Goal: Information Seeking & Learning: Learn about a topic

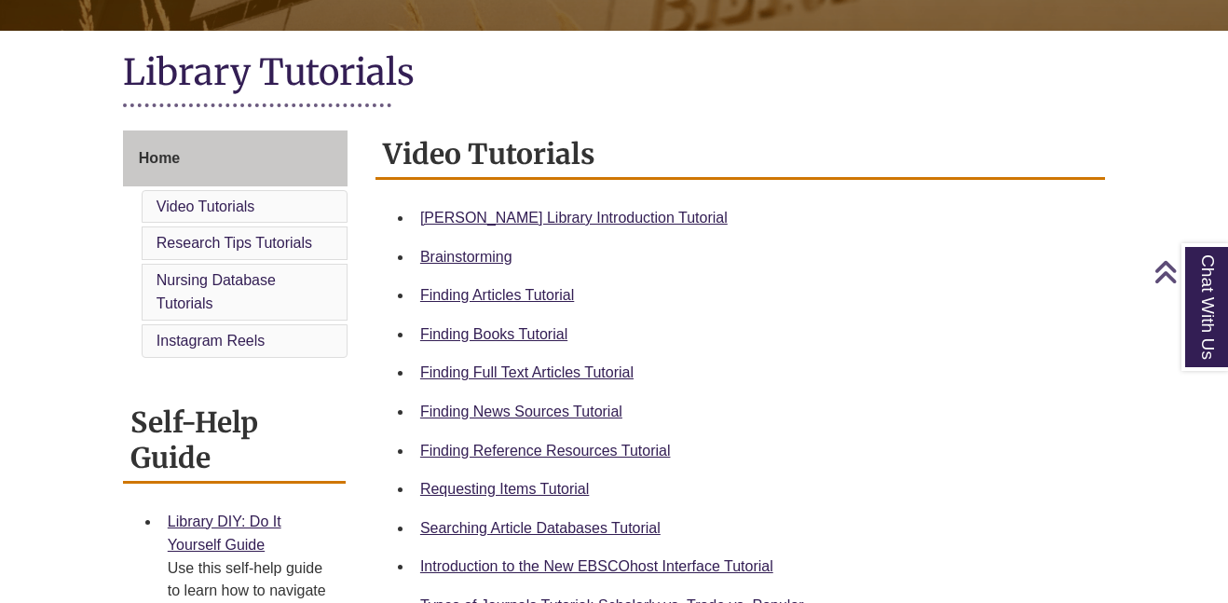
scroll to position [402, 0]
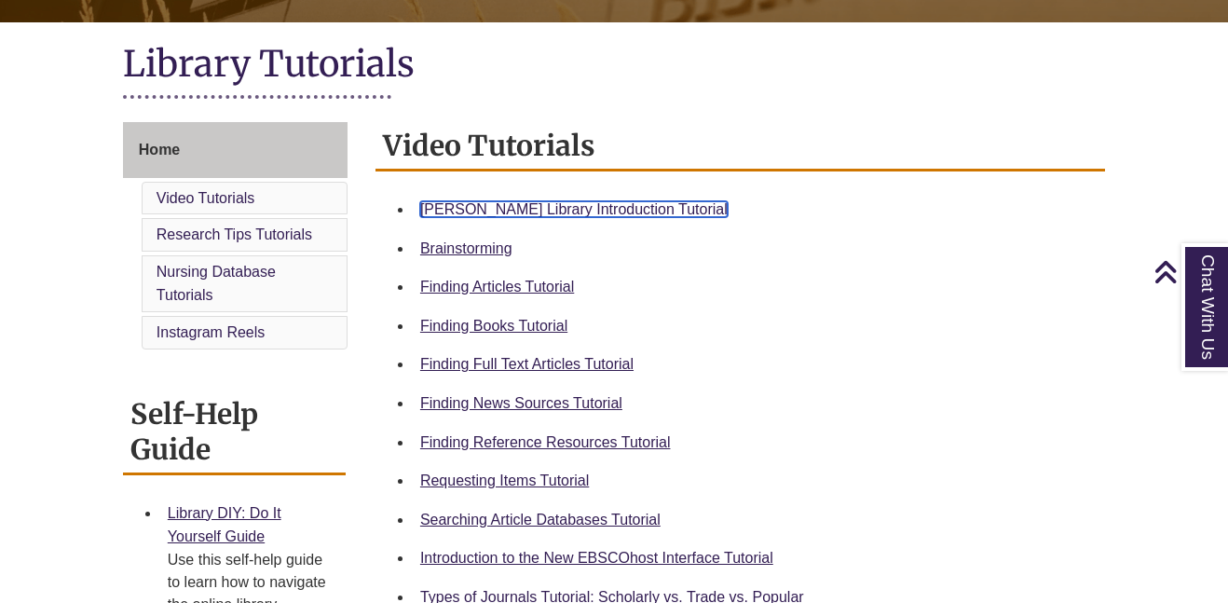
click at [571, 210] on link "[PERSON_NAME] Library Introduction Tutorial" at bounding box center [573, 209] width 307 height 16
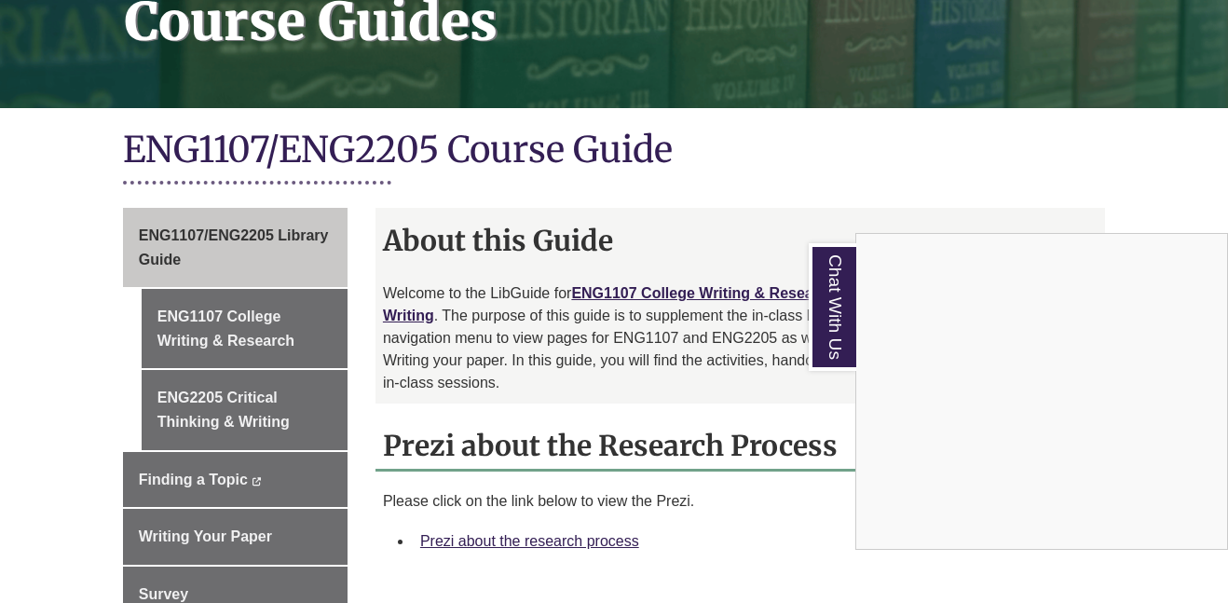
scroll to position [337, 0]
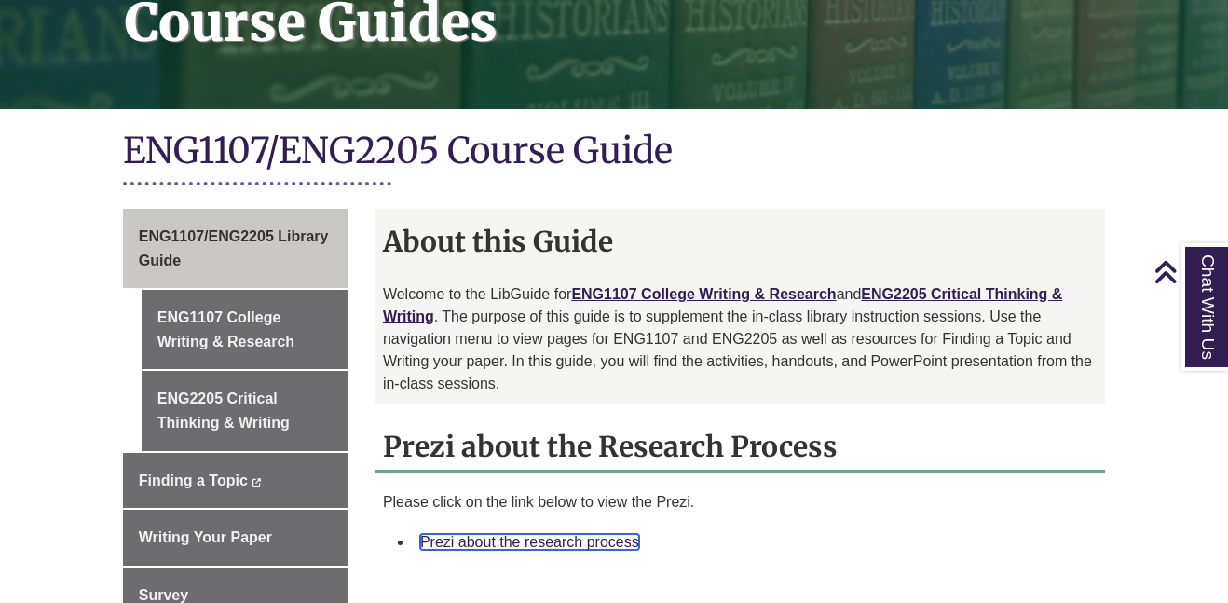
click at [530, 534] on link "Prezi about the research process" at bounding box center [529, 542] width 219 height 16
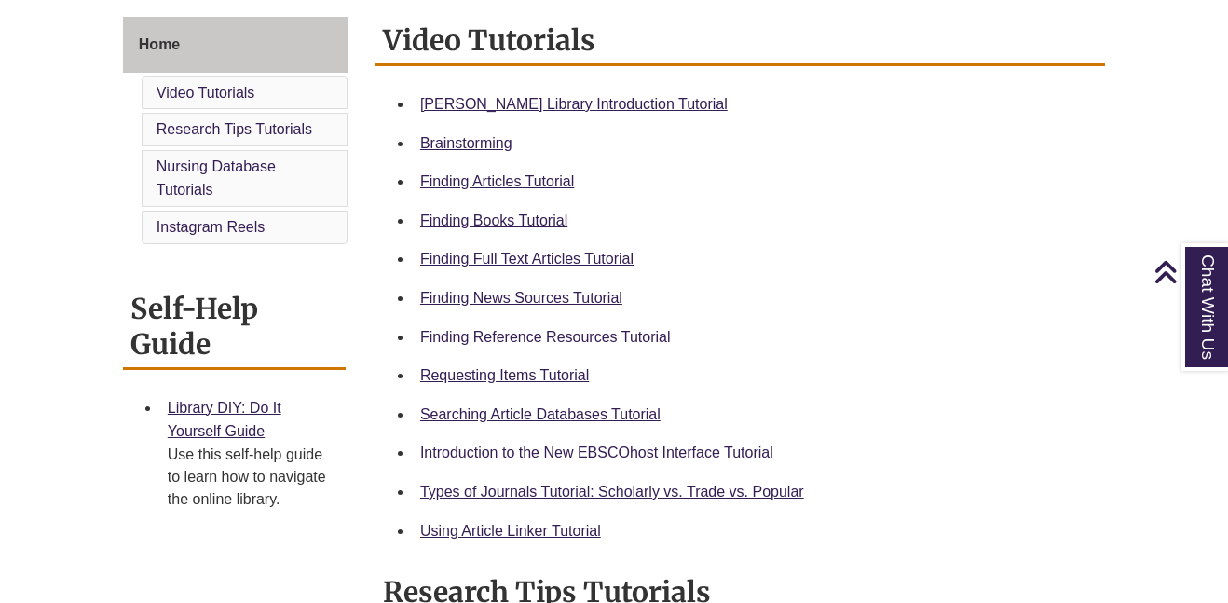
scroll to position [498, 0]
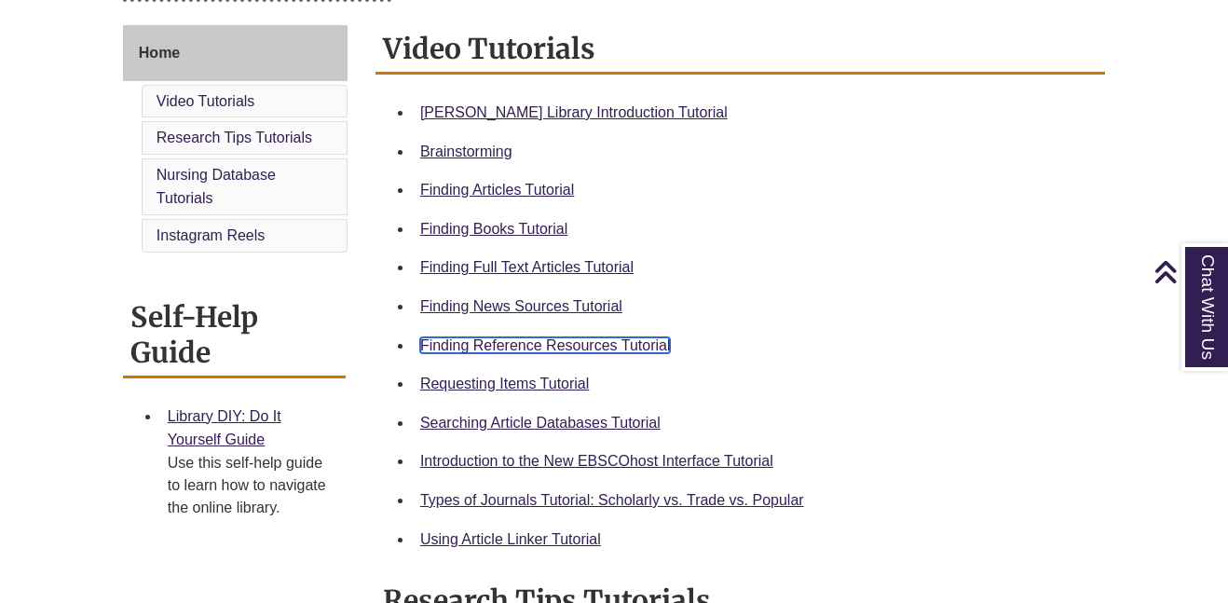
click at [551, 348] on link "Finding Reference Resources Tutorial" at bounding box center [545, 345] width 251 height 16
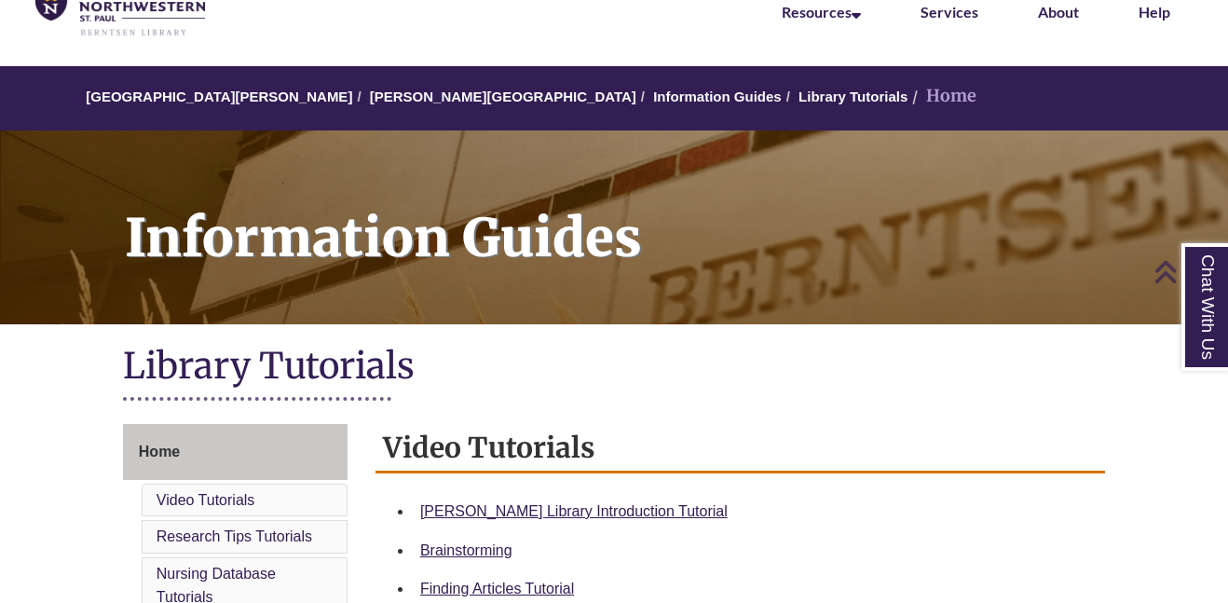
scroll to position [0, 0]
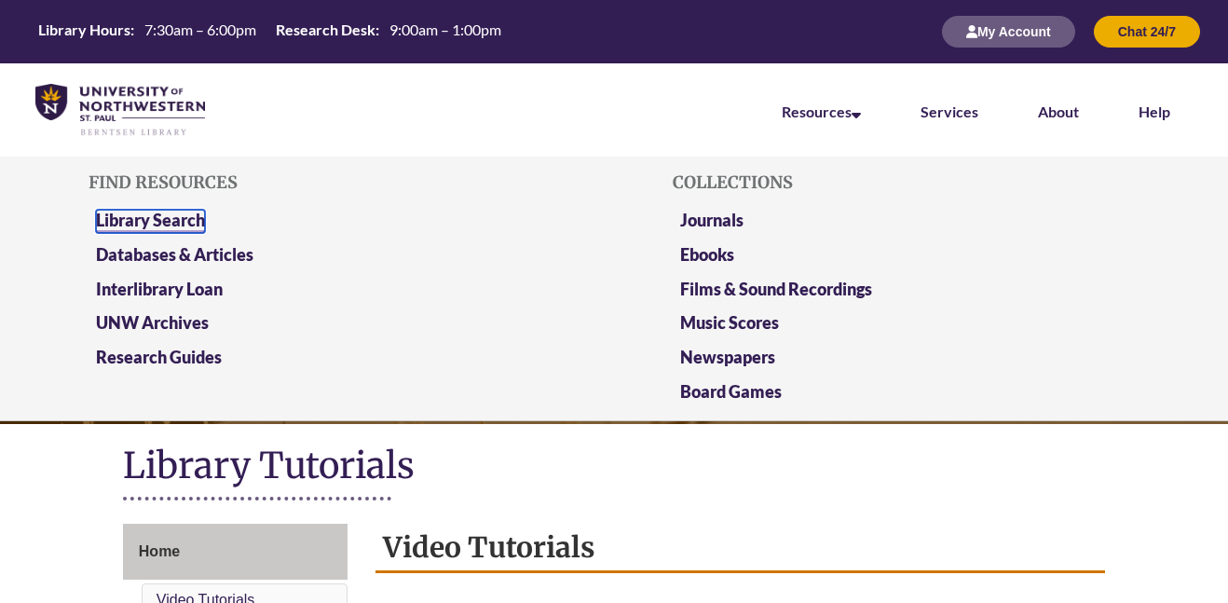
click at [179, 215] on link "Library Search" at bounding box center [150, 221] width 109 height 23
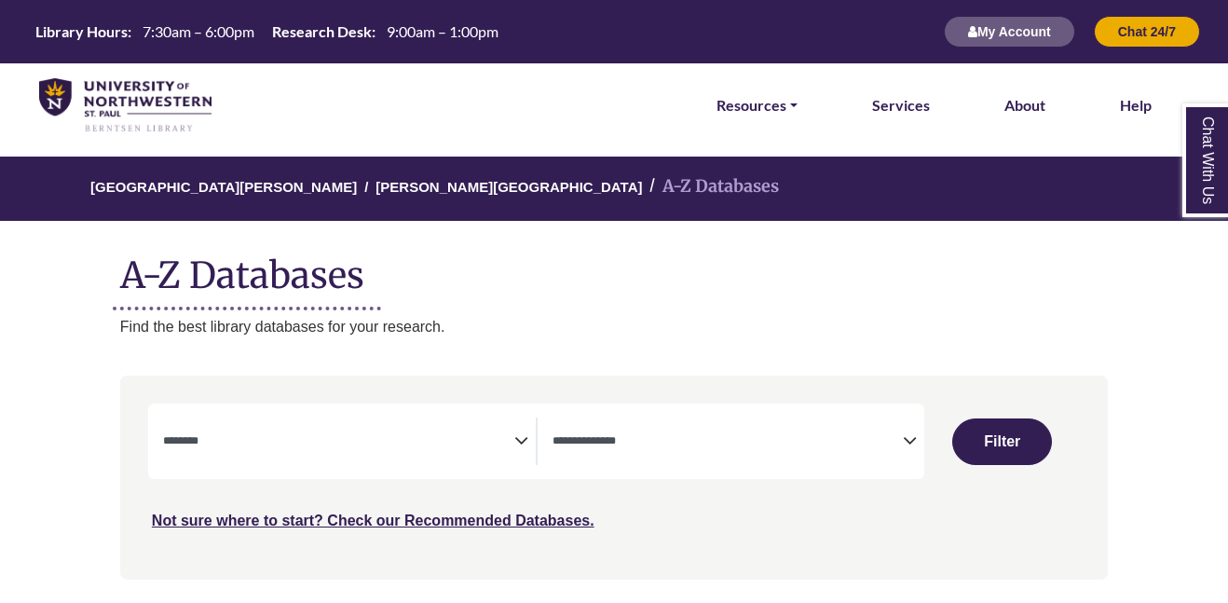
select select "Database Subject Filter"
select select "Database Types Filter"
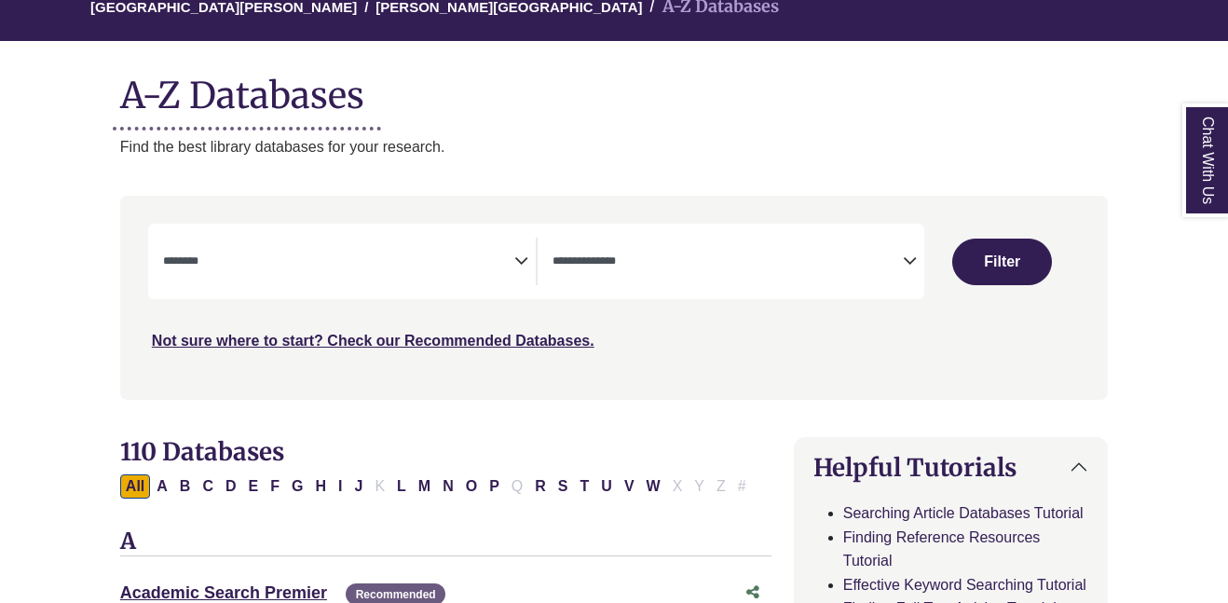
scroll to position [180, 0]
click at [332, 258] on textarea "Search" at bounding box center [338, 262] width 351 height 15
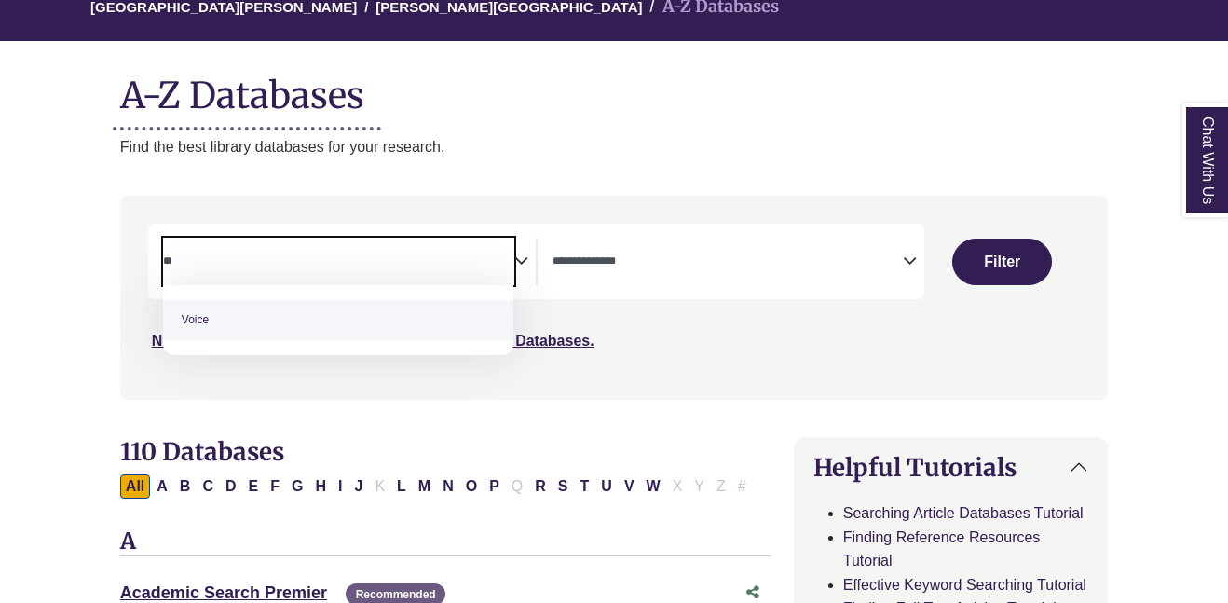
type textarea "*"
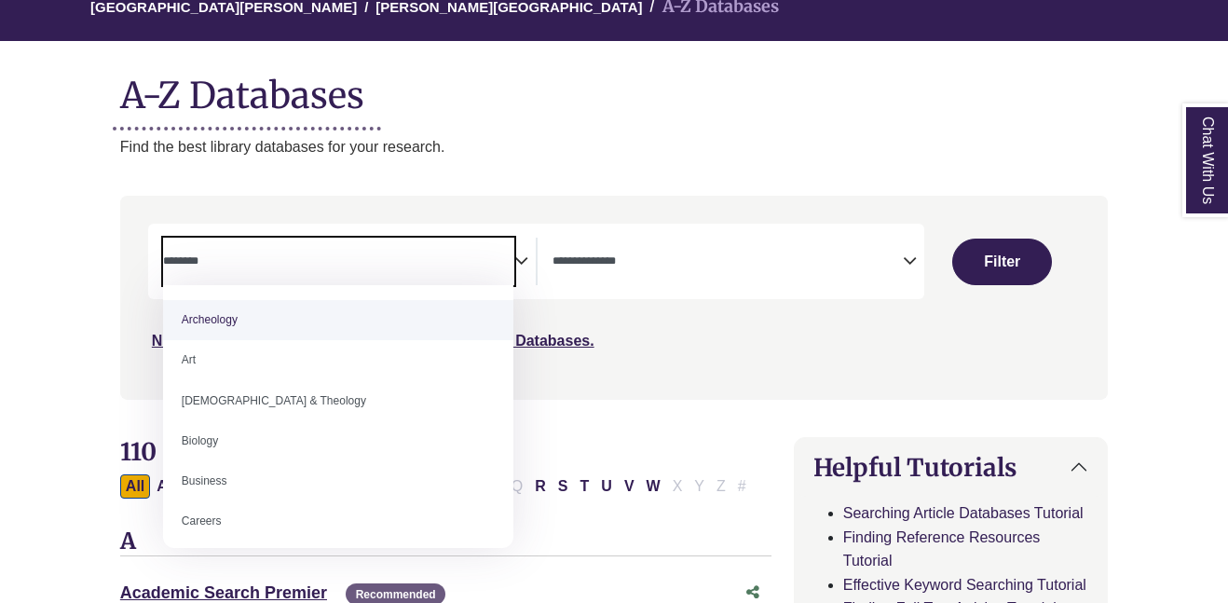
click at [603, 270] on span "Search filters" at bounding box center [727, 262] width 351 height 48
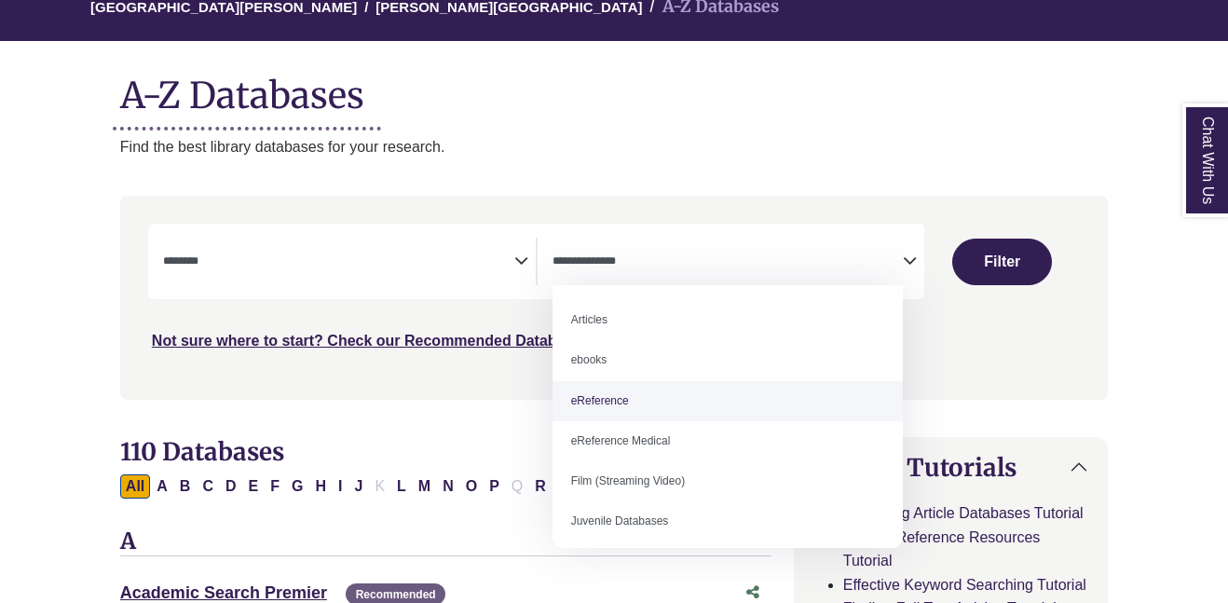
select select "*****"
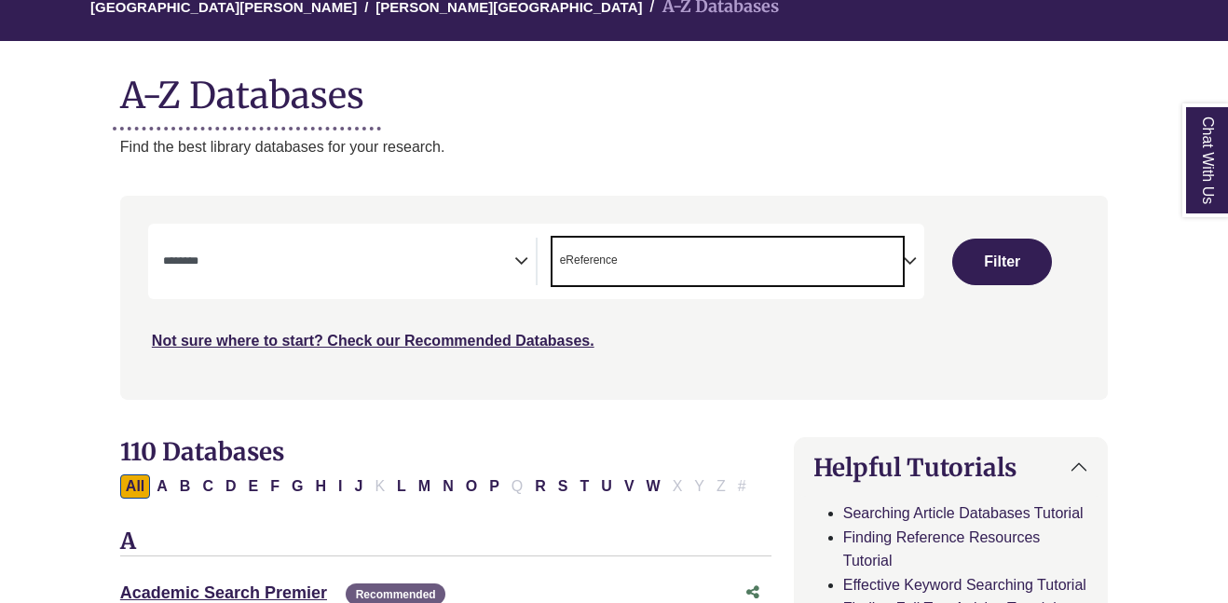
click at [403, 277] on span "Search filters" at bounding box center [338, 262] width 351 height 48
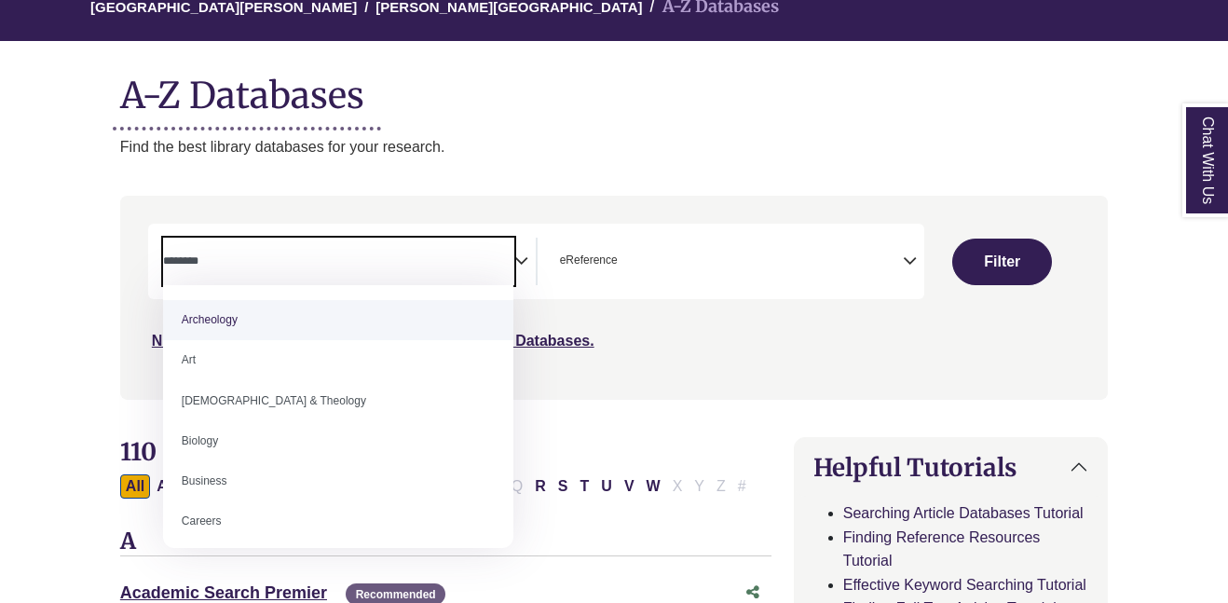
click at [403, 277] on span "Search filters" at bounding box center [338, 262] width 351 height 48
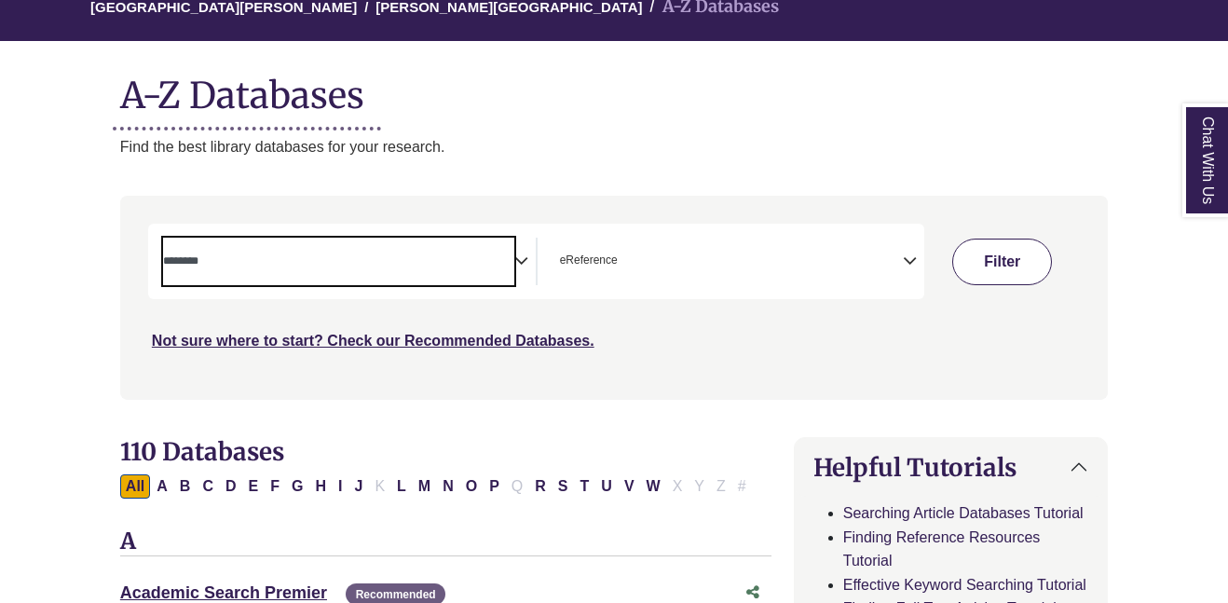
click at [1001, 258] on button "Filter" at bounding box center [1002, 262] width 100 height 47
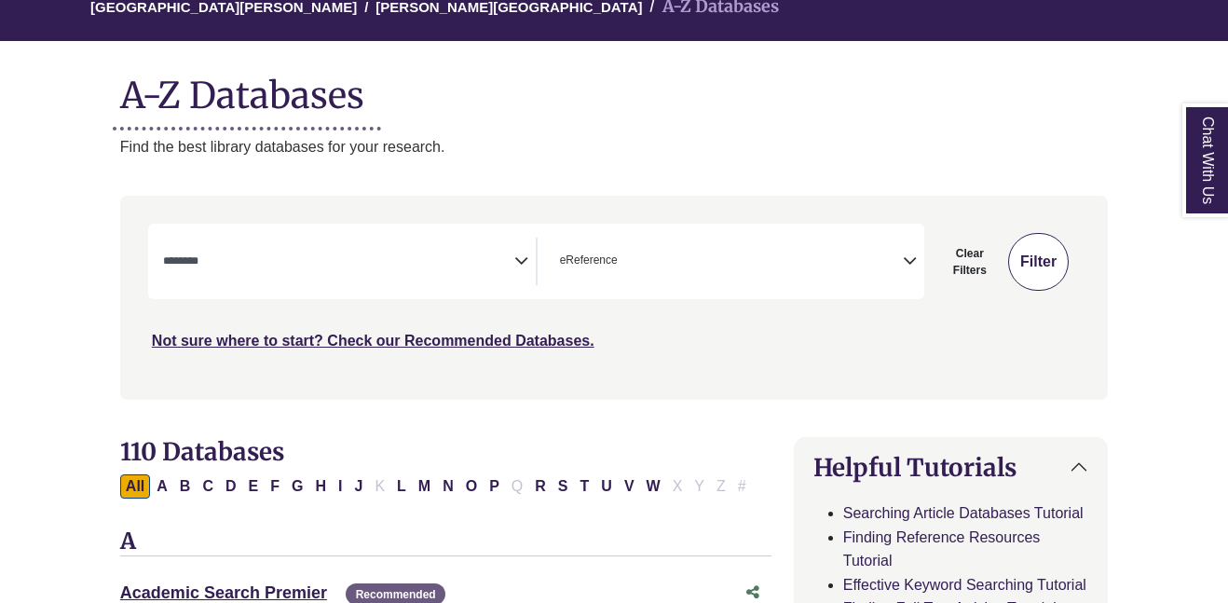
select select "Database Subject Filter"
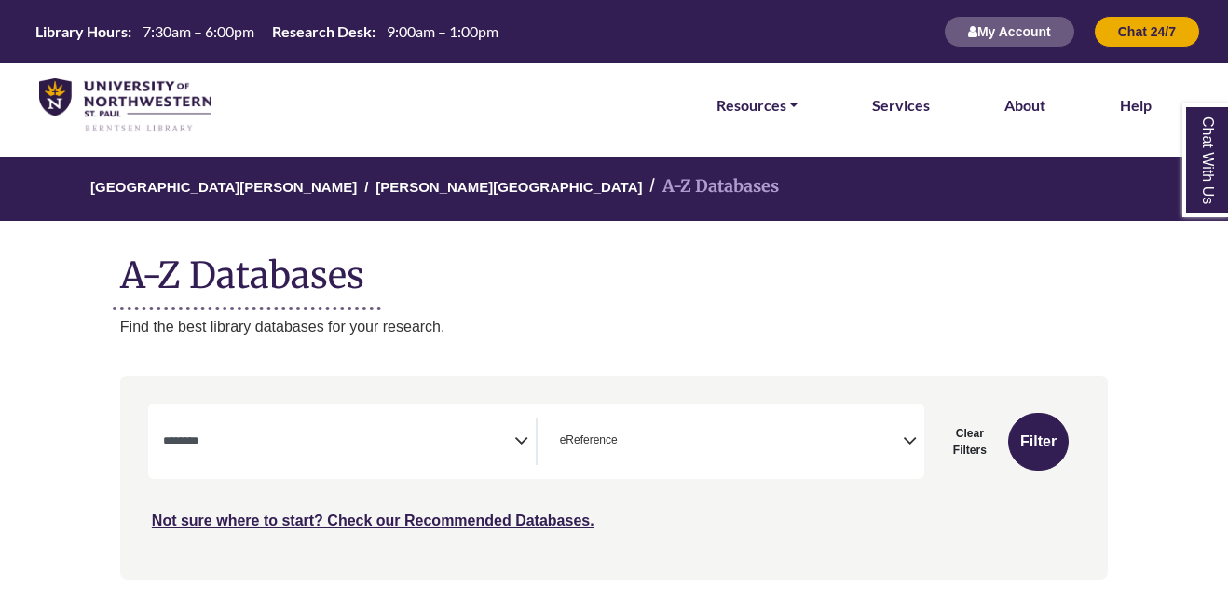
scroll to position [103, 0]
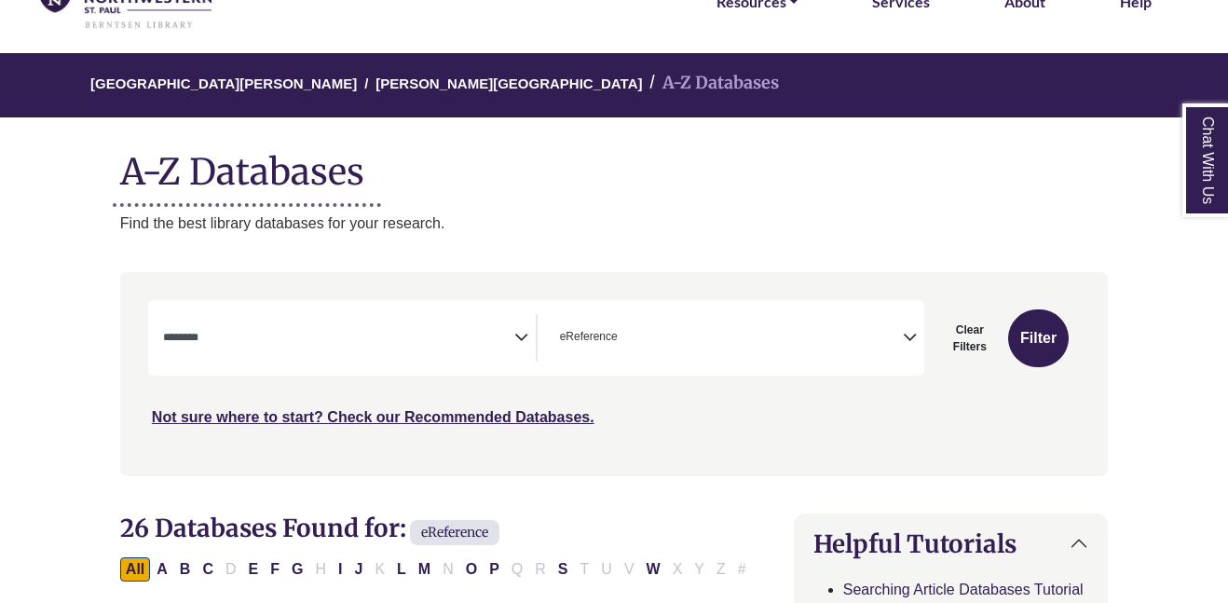
click at [397, 332] on textarea "Search" at bounding box center [338, 339] width 351 height 15
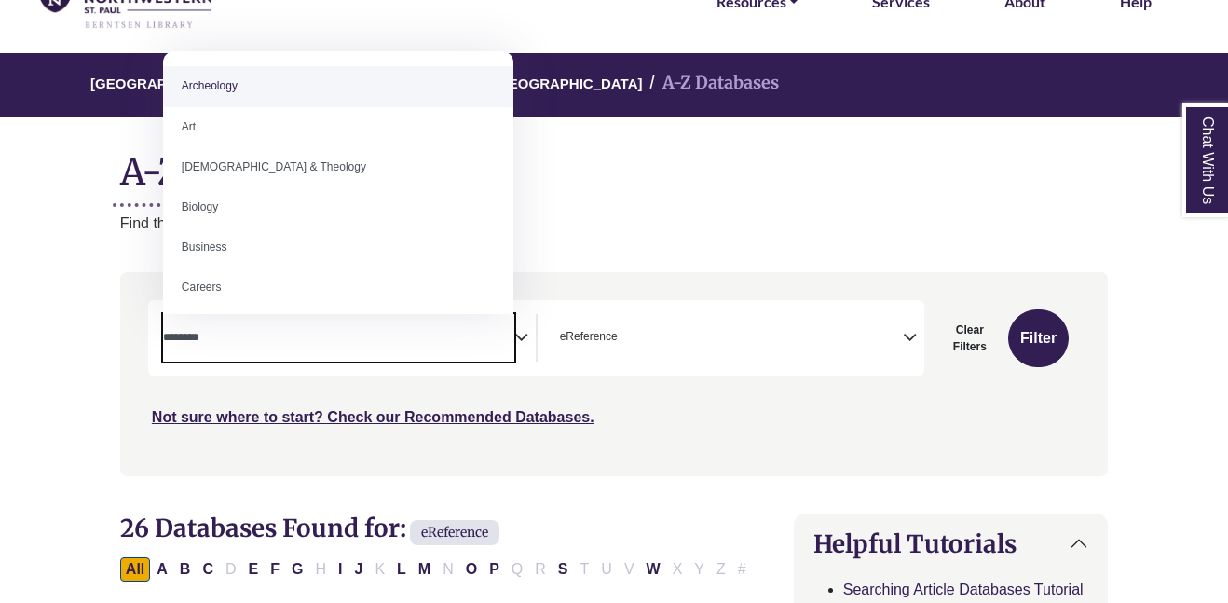
click at [869, 334] on span "× eReference" at bounding box center [727, 338] width 351 height 48
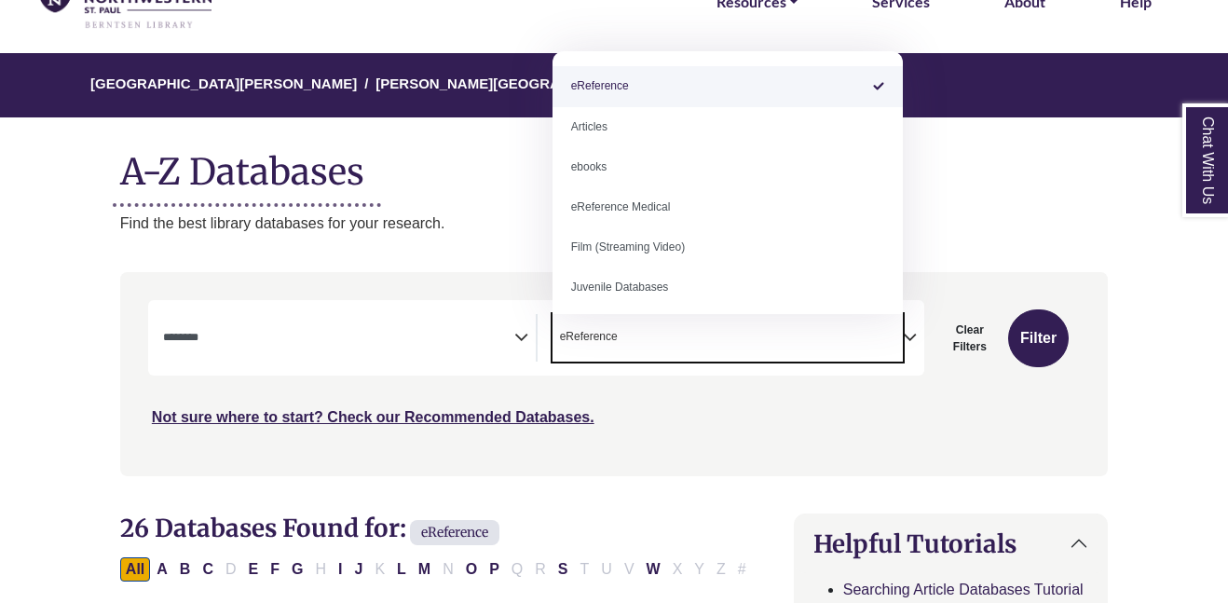
select select "Database Types Filter"
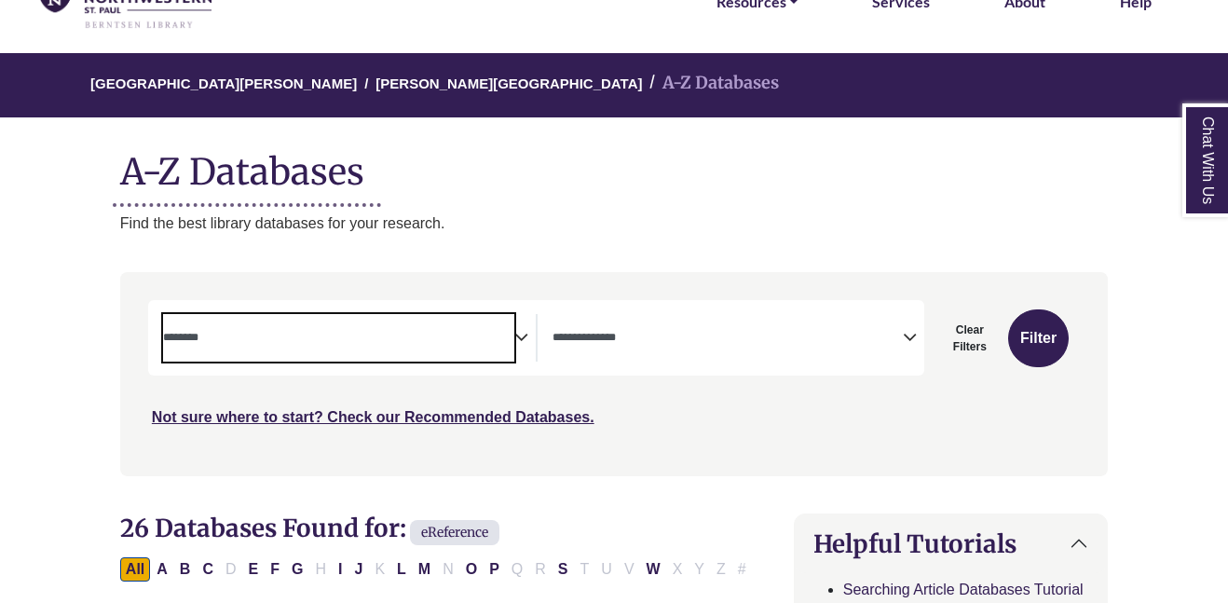
click at [385, 340] on textarea "Search" at bounding box center [338, 339] width 351 height 15
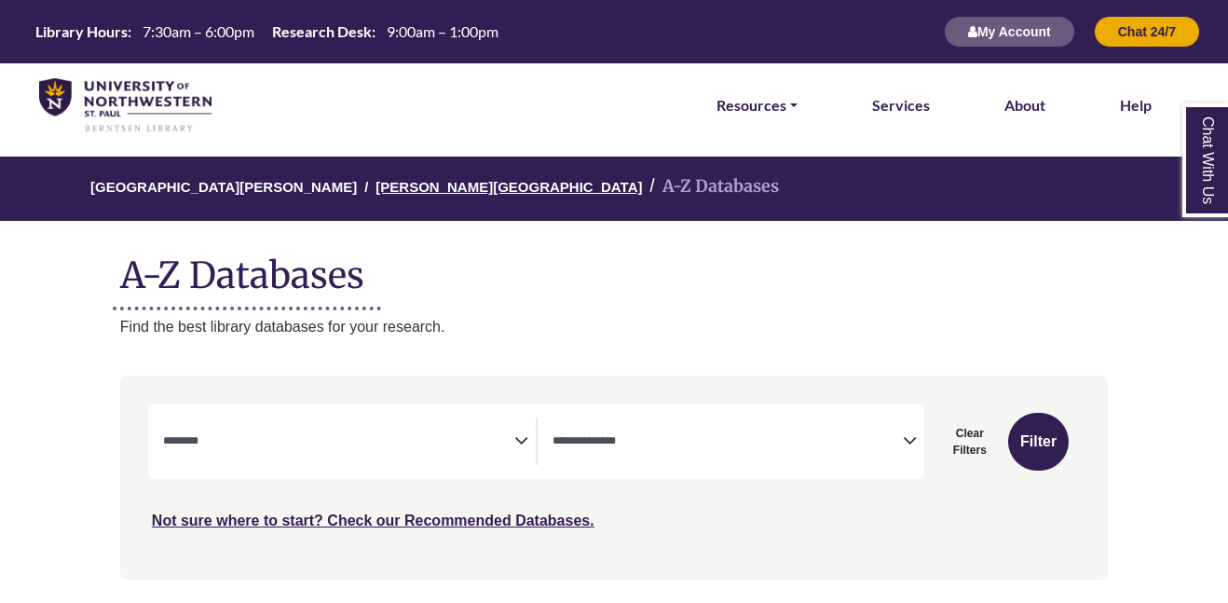
click at [413, 184] on link "[PERSON_NAME][GEOGRAPHIC_DATA]" at bounding box center [508, 185] width 266 height 19
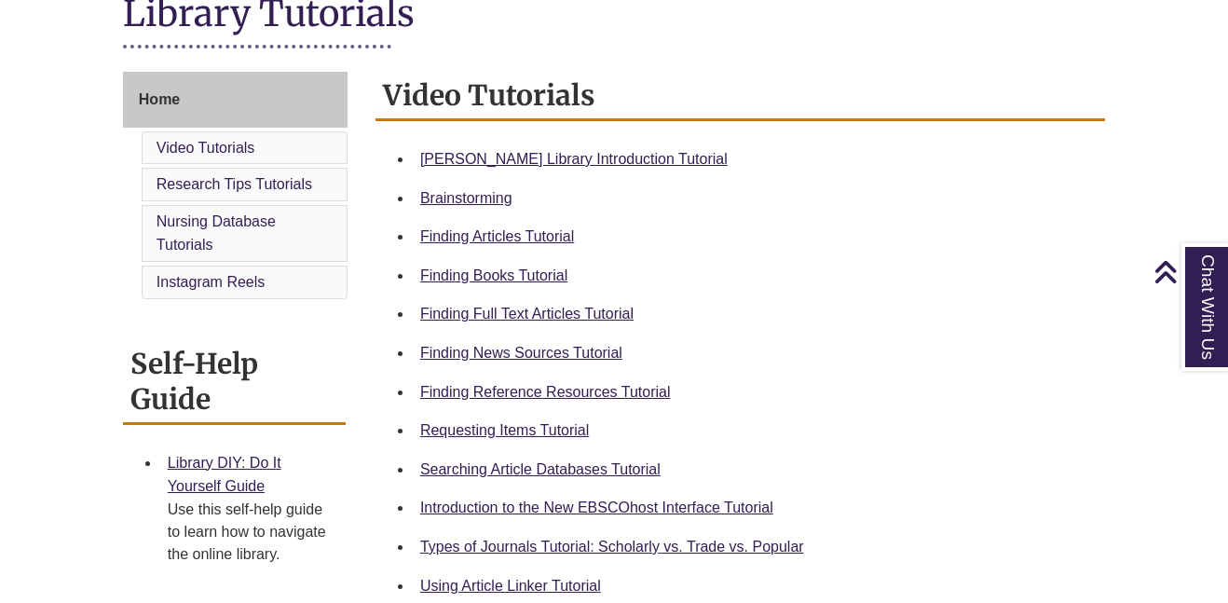
scroll to position [445, 0]
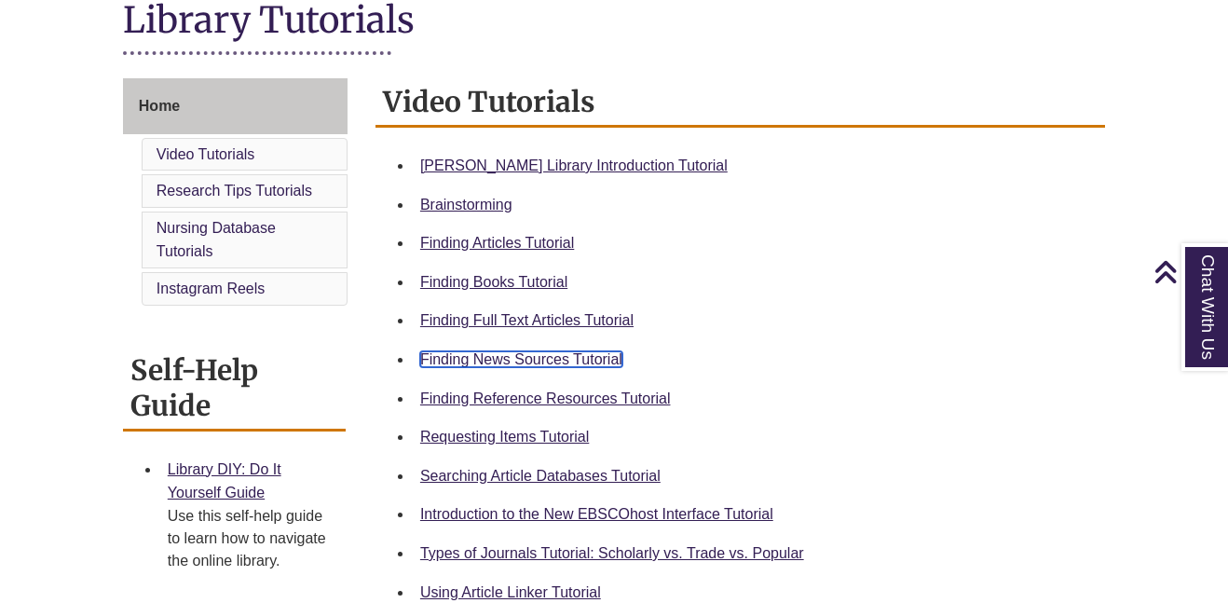
click at [596, 354] on link "Finding News Sources Tutorial" at bounding box center [521, 359] width 202 height 16
